Goal: Task Accomplishment & Management: Complete application form

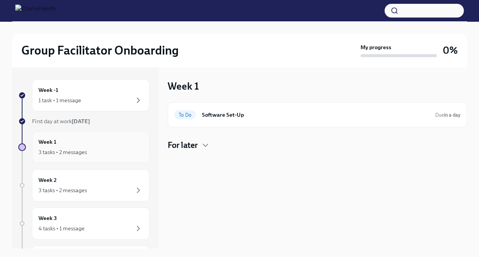
click at [115, 152] on div "3 tasks • 2 messages" at bounding box center [90, 151] width 104 height 9
click at [90, 148] on div "3 tasks • 2 messages" at bounding box center [90, 151] width 104 height 9
click at [206, 145] on icon "button" at bounding box center [205, 145] width 9 height 9
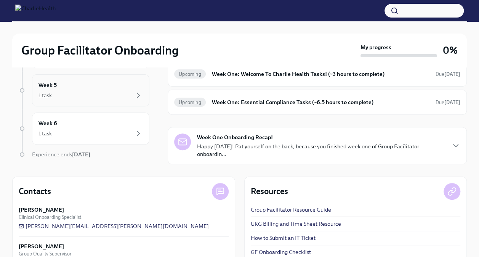
scroll to position [122, 0]
click at [138, 99] on div "Week 5 1 task" at bounding box center [90, 93] width 117 height 32
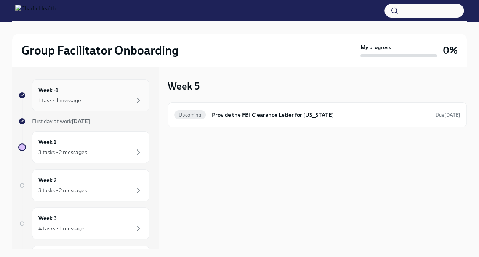
click at [110, 102] on div "1 task • 1 message" at bounding box center [90, 100] width 104 height 9
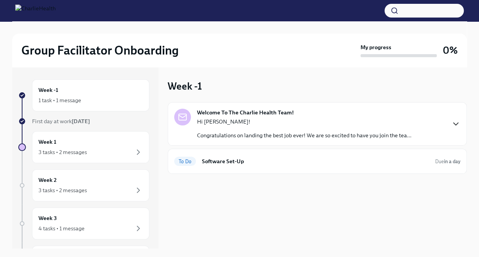
click at [455, 125] on icon "button" at bounding box center [455, 124] width 5 height 2
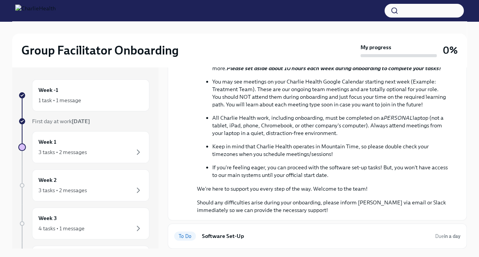
scroll to position [289, 0]
click at [243, 237] on h6 "Software Set-Up" at bounding box center [315, 236] width 227 height 8
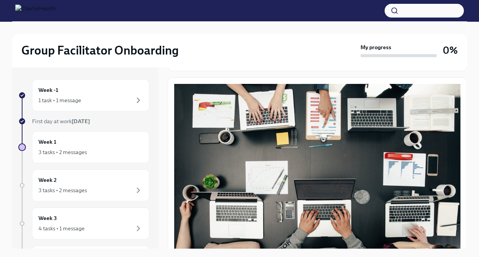
scroll to position [222, 0]
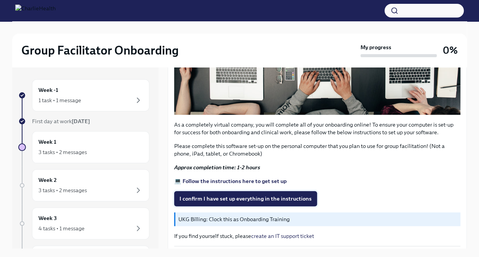
click at [227, 199] on button "I confirm I have set up everything in the instructions" at bounding box center [245, 198] width 143 height 15
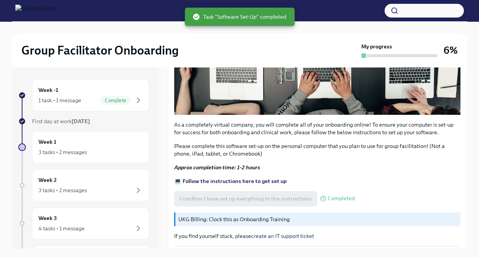
scroll to position [13, 0]
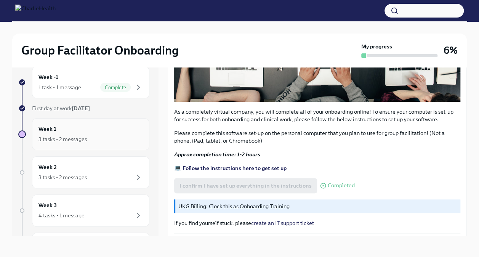
click at [91, 130] on div "Week 1 3 tasks • 2 messages" at bounding box center [90, 134] width 104 height 19
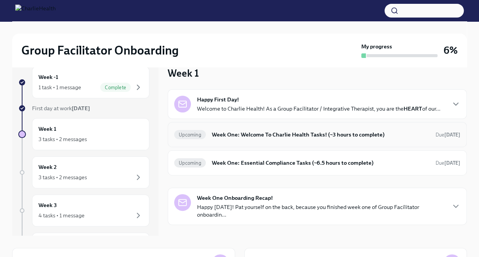
scroll to position [19, 0]
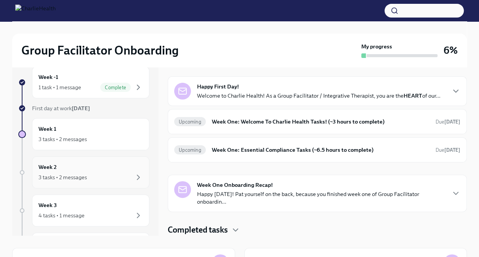
click at [94, 165] on div "Week 2 3 tasks • 2 messages" at bounding box center [90, 172] width 104 height 19
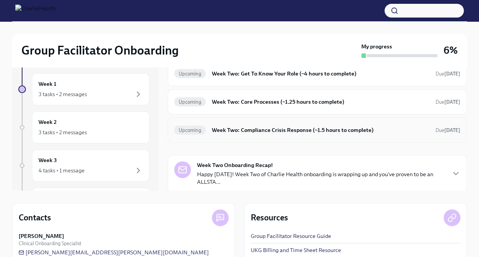
scroll to position [56, 0]
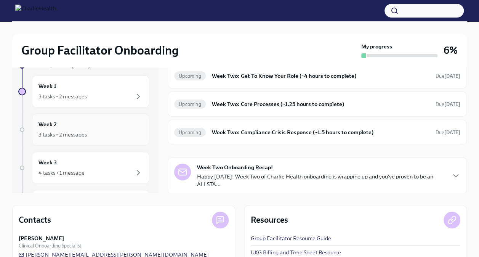
click at [100, 133] on div "3 tasks • 2 messages" at bounding box center [90, 134] width 104 height 9
click at [85, 129] on div "Week 2 3 tasks • 2 messages" at bounding box center [90, 129] width 104 height 19
click at [95, 165] on div "Week 3 4 tasks • 1 message" at bounding box center [90, 167] width 104 height 19
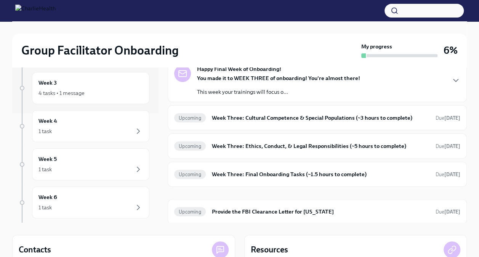
scroll to position [107, 0]
click at [94, 129] on div "1 task" at bounding box center [90, 132] width 104 height 9
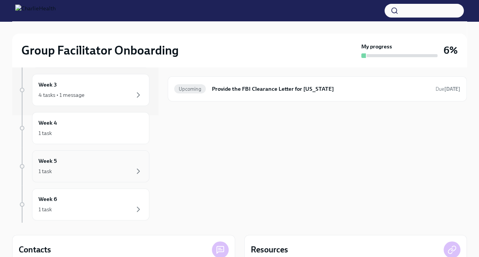
click at [98, 169] on div "1 task" at bounding box center [90, 170] width 104 height 9
click at [115, 204] on div "1 task" at bounding box center [90, 208] width 104 height 9
click at [239, 89] on h6 "Provide the FBI Clearance Letter for Pennsylvania" at bounding box center [320, 89] width 217 height 8
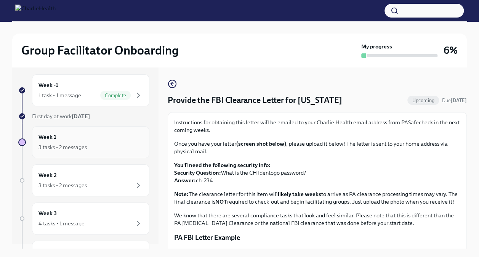
scroll to position [5, 0]
click at [85, 143] on div "3 tasks • 2 messages" at bounding box center [90, 147] width 104 height 9
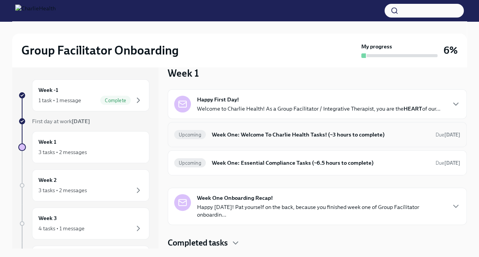
scroll to position [17, 0]
click at [265, 134] on h6 "Week One: Welcome To Charlie Health Tasks! (~3 hours to complete)" at bounding box center [320, 134] width 217 height 8
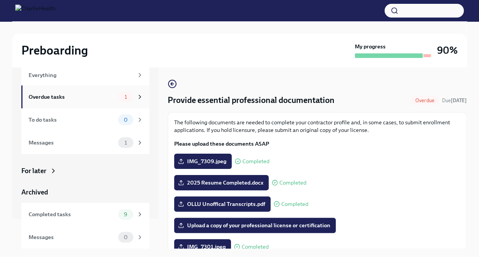
scroll to position [13, 0]
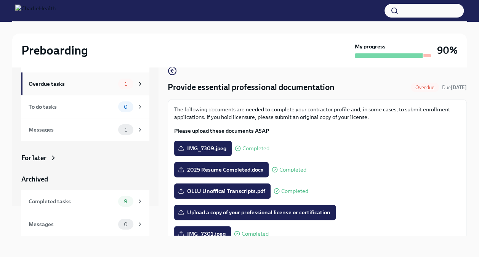
click at [98, 85] on div "Overdue tasks" at bounding box center [72, 84] width 86 height 8
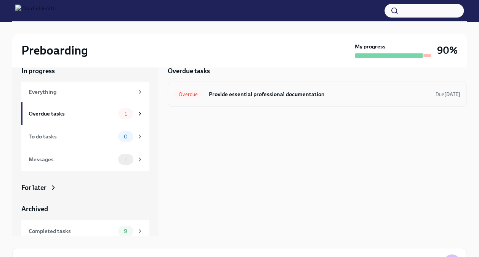
click at [261, 98] on div "Overdue Provide essential professional documentation Due [DATE]" at bounding box center [317, 94] width 286 height 12
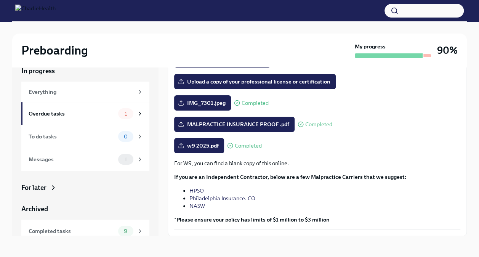
scroll to position [131, 0]
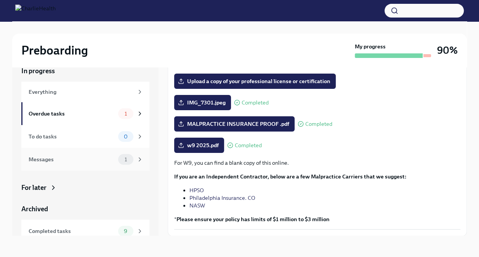
click at [89, 161] on div "Messages" at bounding box center [72, 159] width 86 height 8
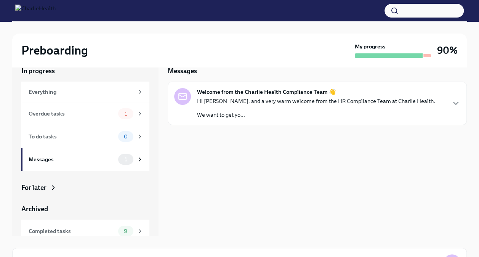
click at [260, 114] on p "We want to get yo..." at bounding box center [316, 115] width 238 height 8
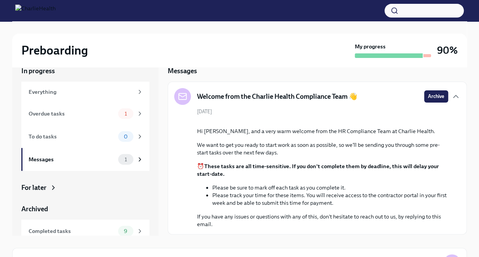
scroll to position [69, 0]
